Goal: Transaction & Acquisition: Subscribe to service/newsletter

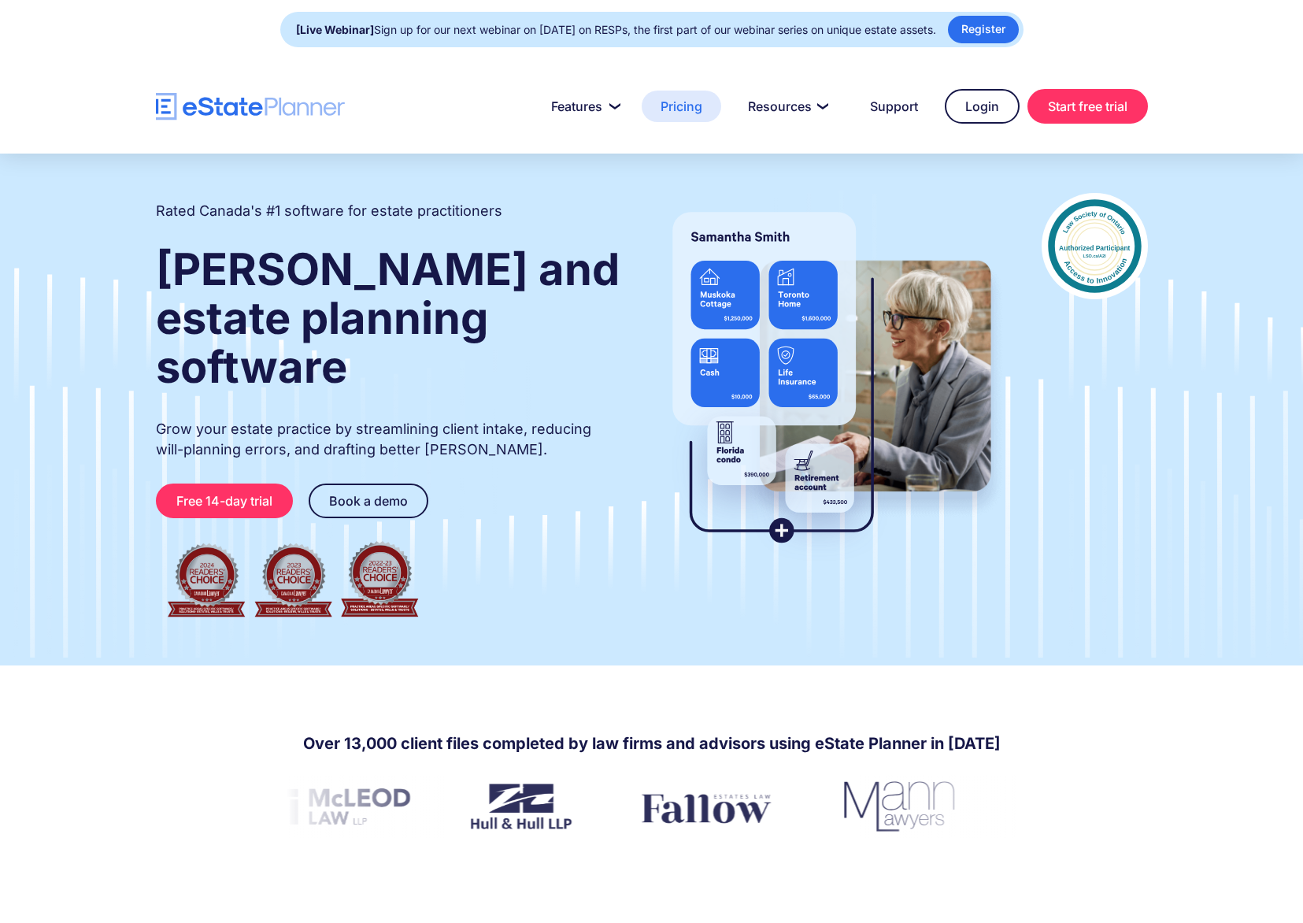
click at [688, 111] on link "Pricing" at bounding box center [682, 106] width 80 height 31
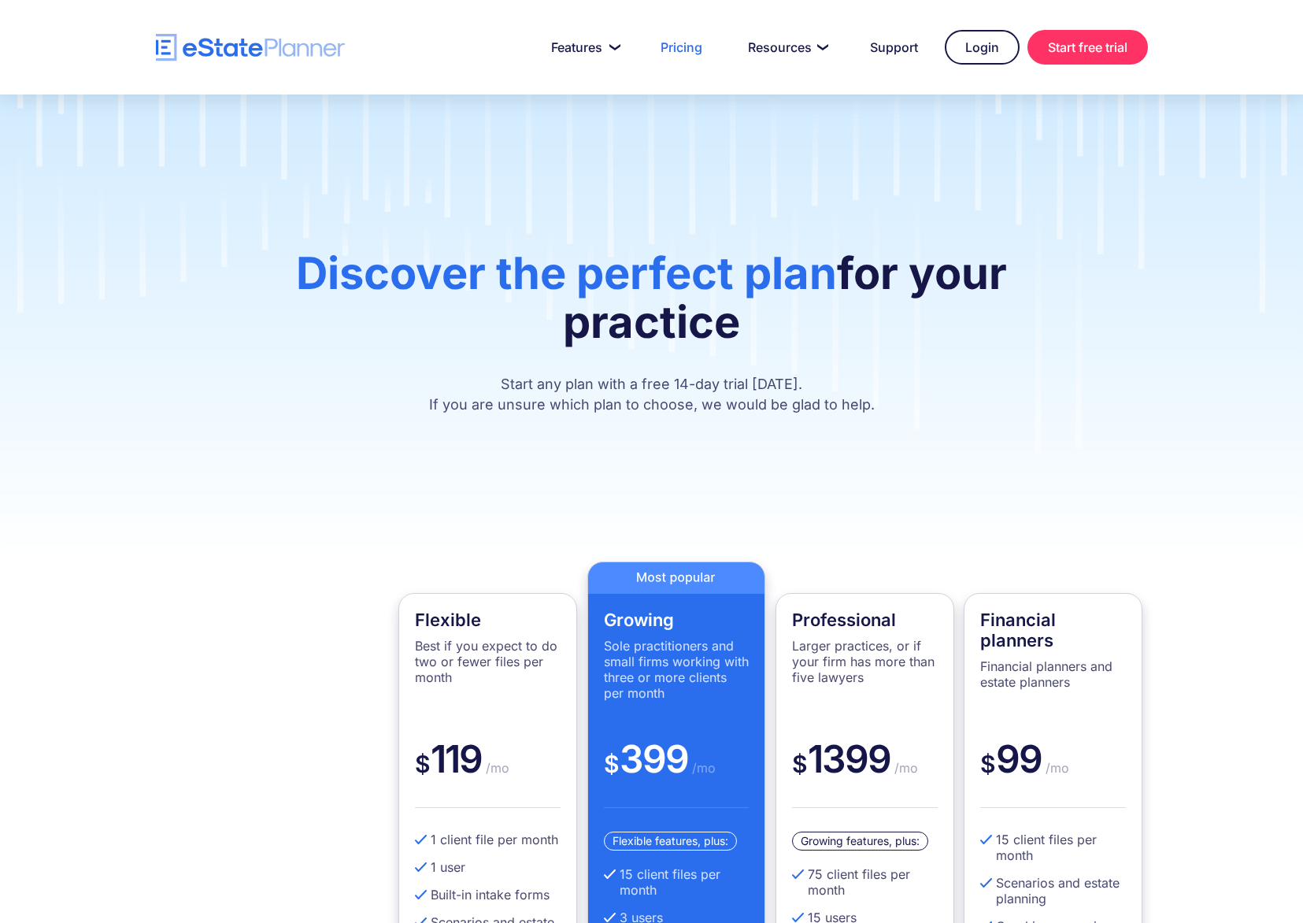
scroll to position [315, 0]
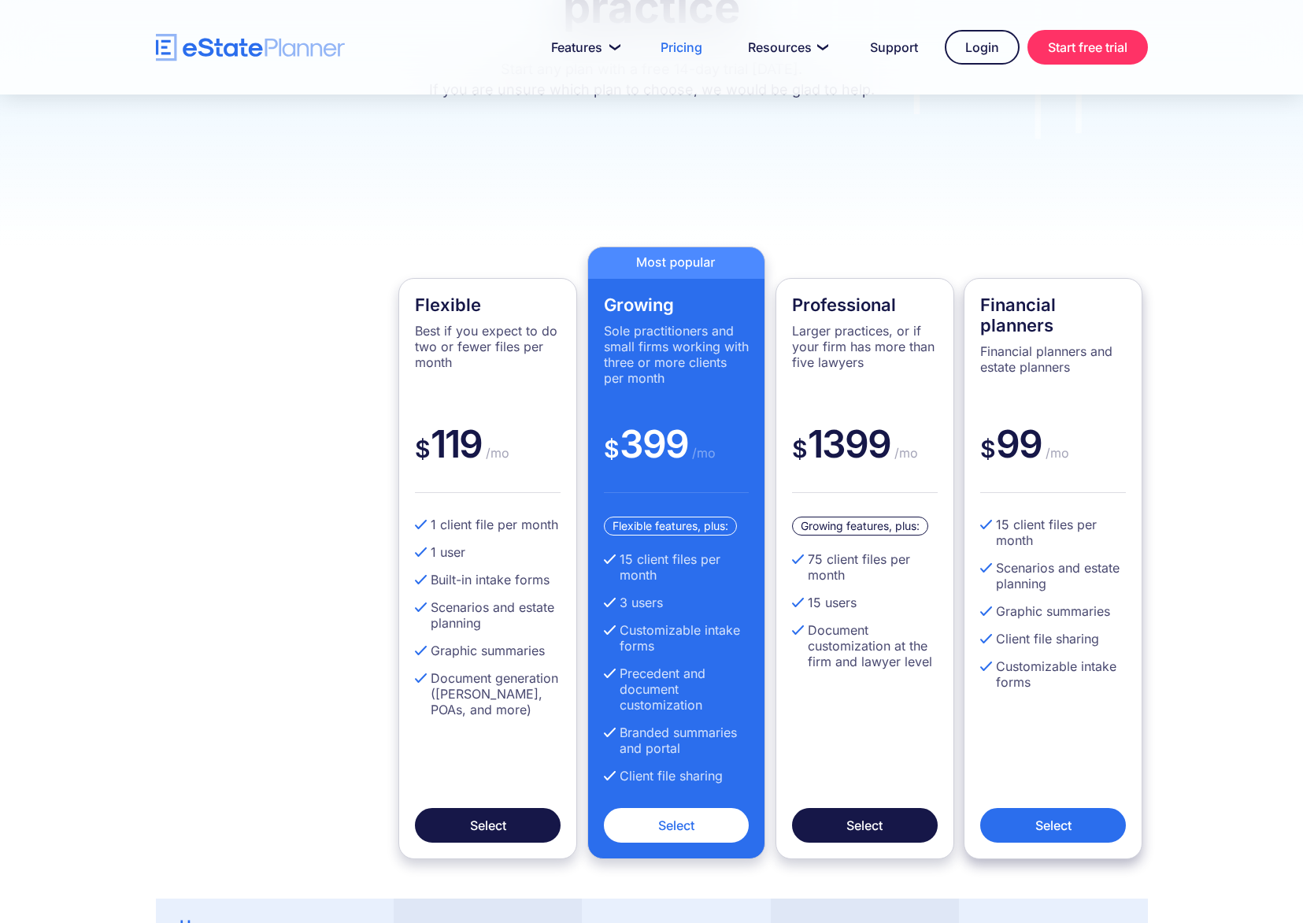
click at [1058, 834] on link "Select" at bounding box center [1053, 825] width 146 height 35
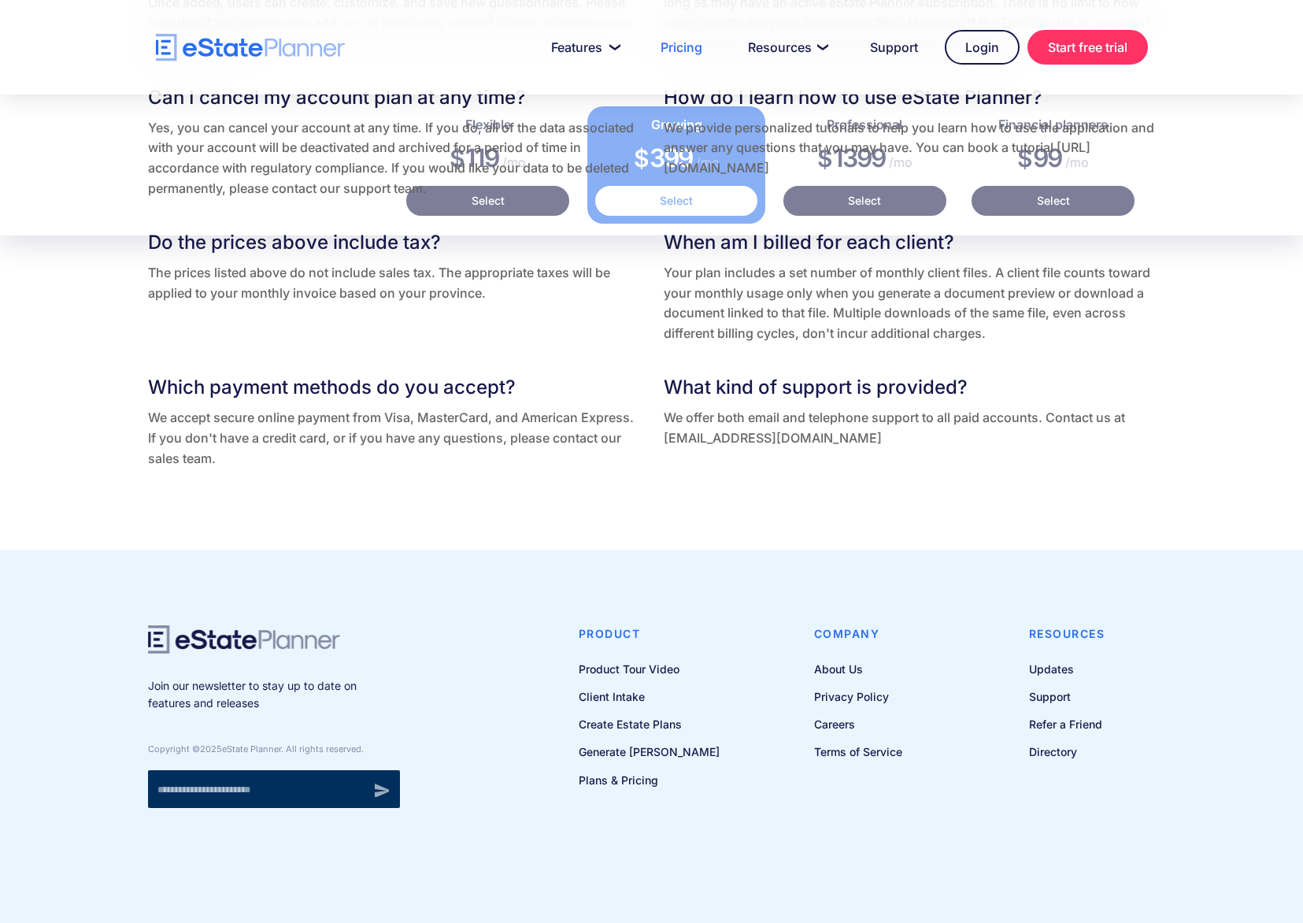
scroll to position [3307, 0]
